Goal: Transaction & Acquisition: Purchase product/service

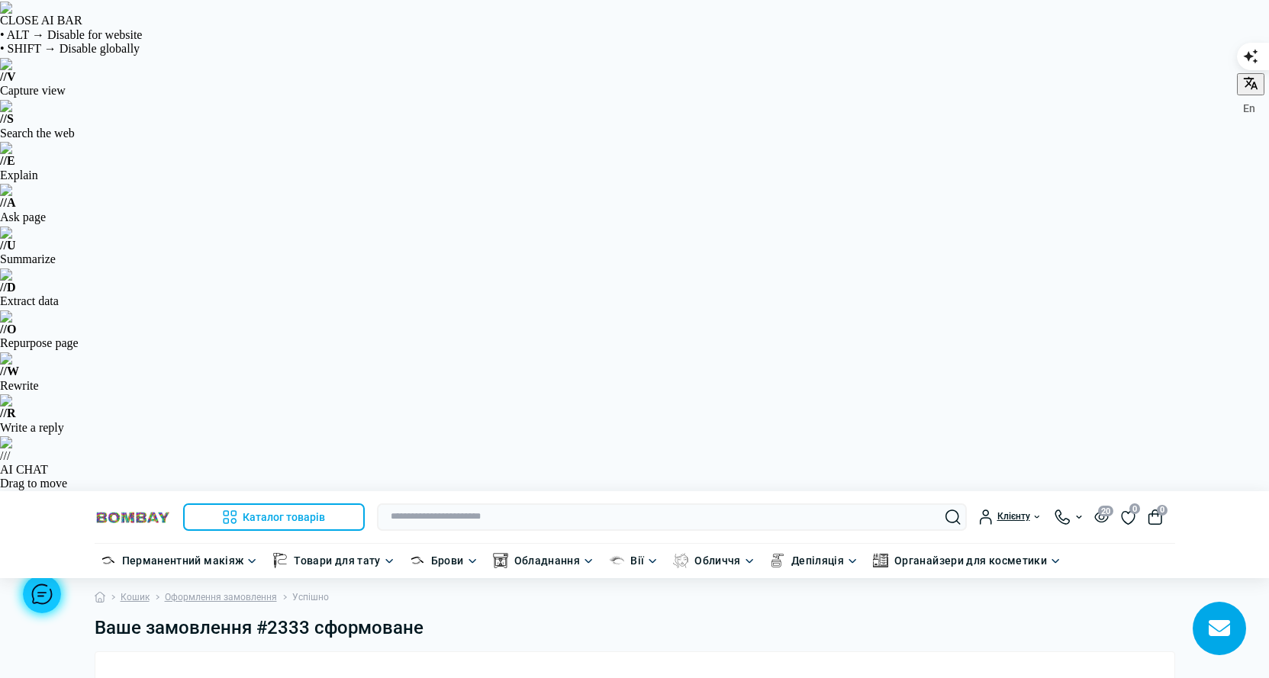
click at [521, 617] on h1 "Ваше замовлення #2333 сформоване" at bounding box center [635, 628] width 1080 height 22
